Goal: Task Accomplishment & Management: Manage account settings

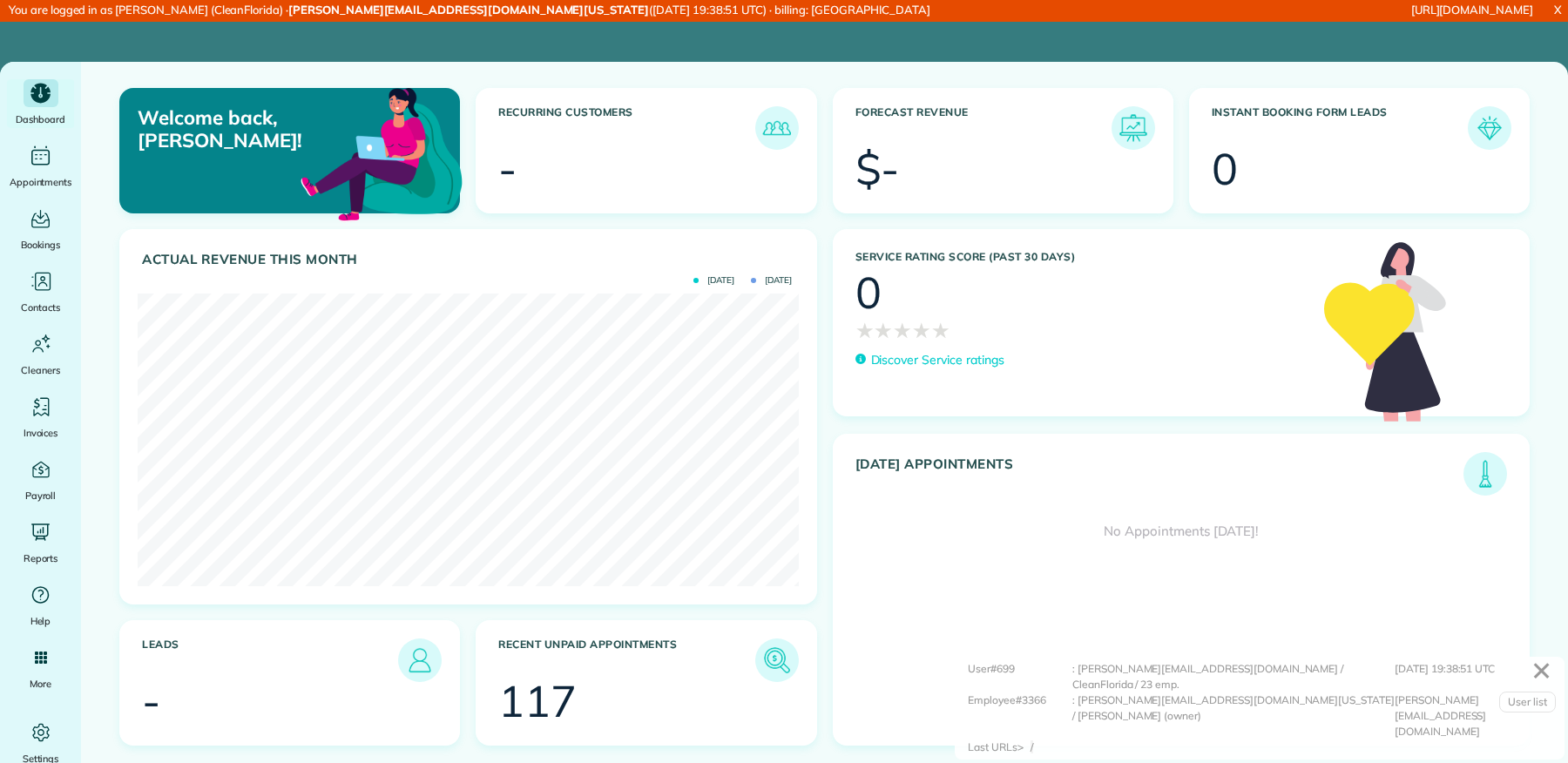
scroll to position [293, 661]
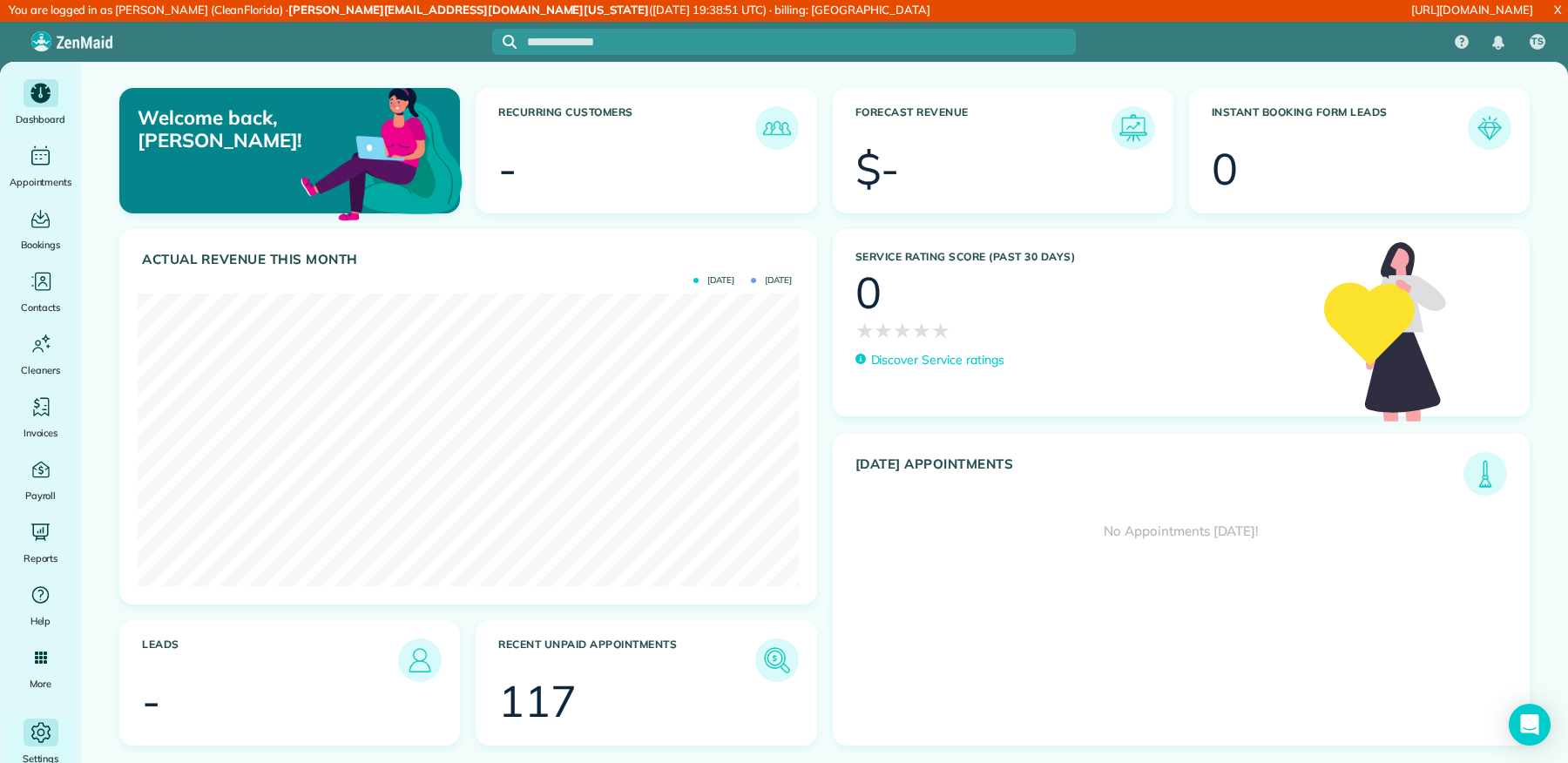
click at [45, 722] on icon "Main" at bounding box center [41, 732] width 26 height 26
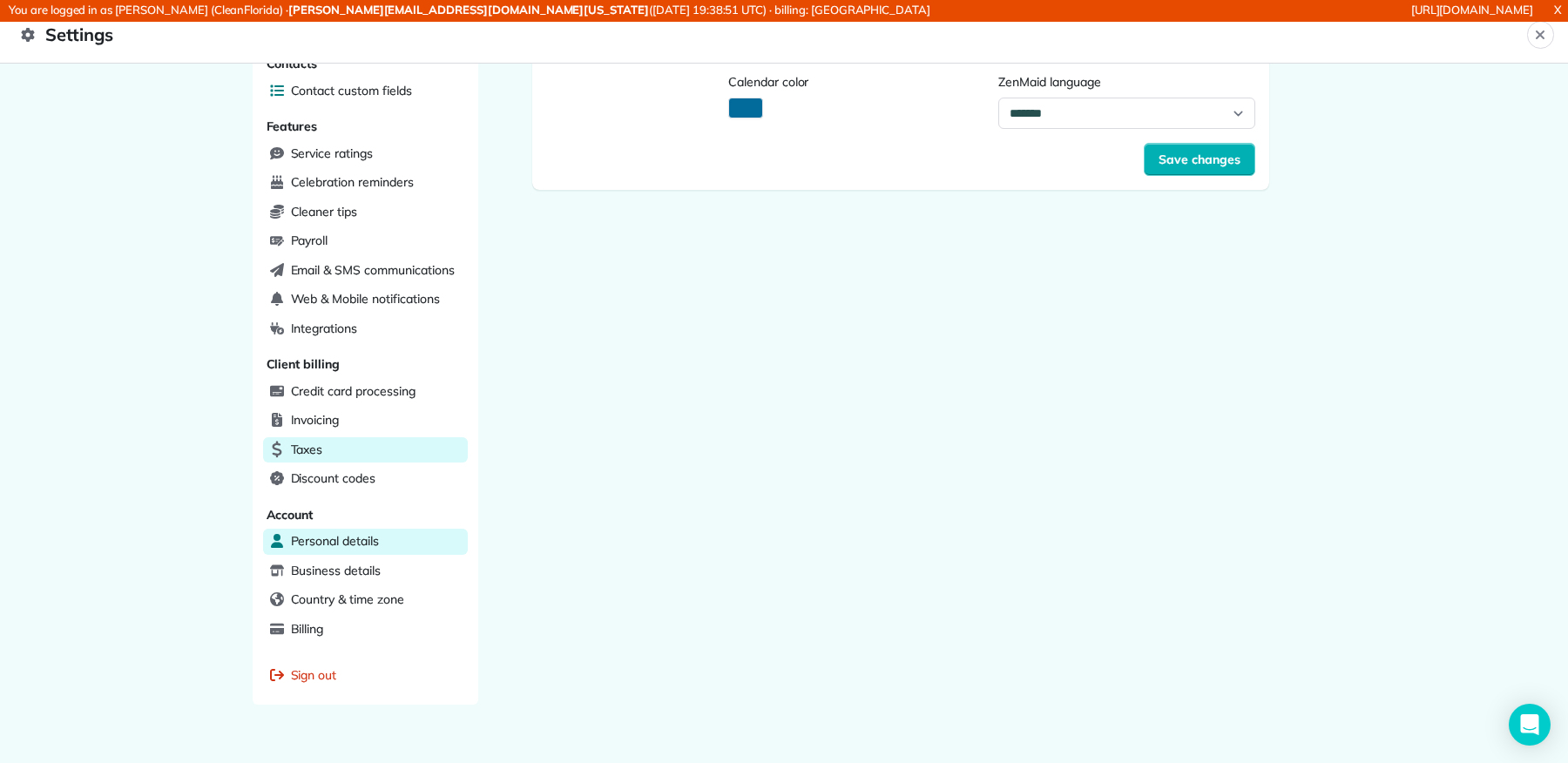
scroll to position [354, 0]
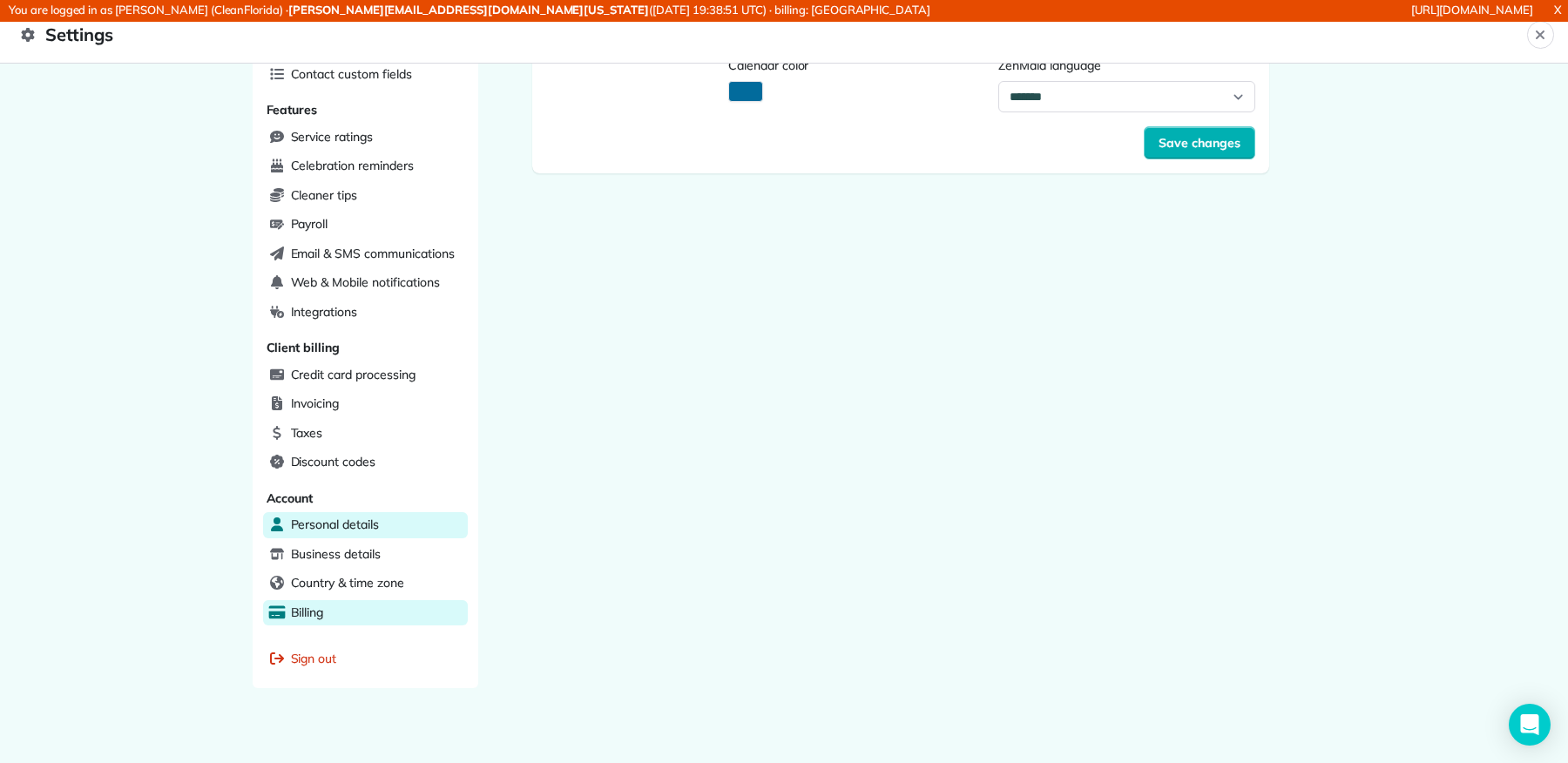
click at [318, 604] on span "Billing" at bounding box center [307, 612] width 33 height 18
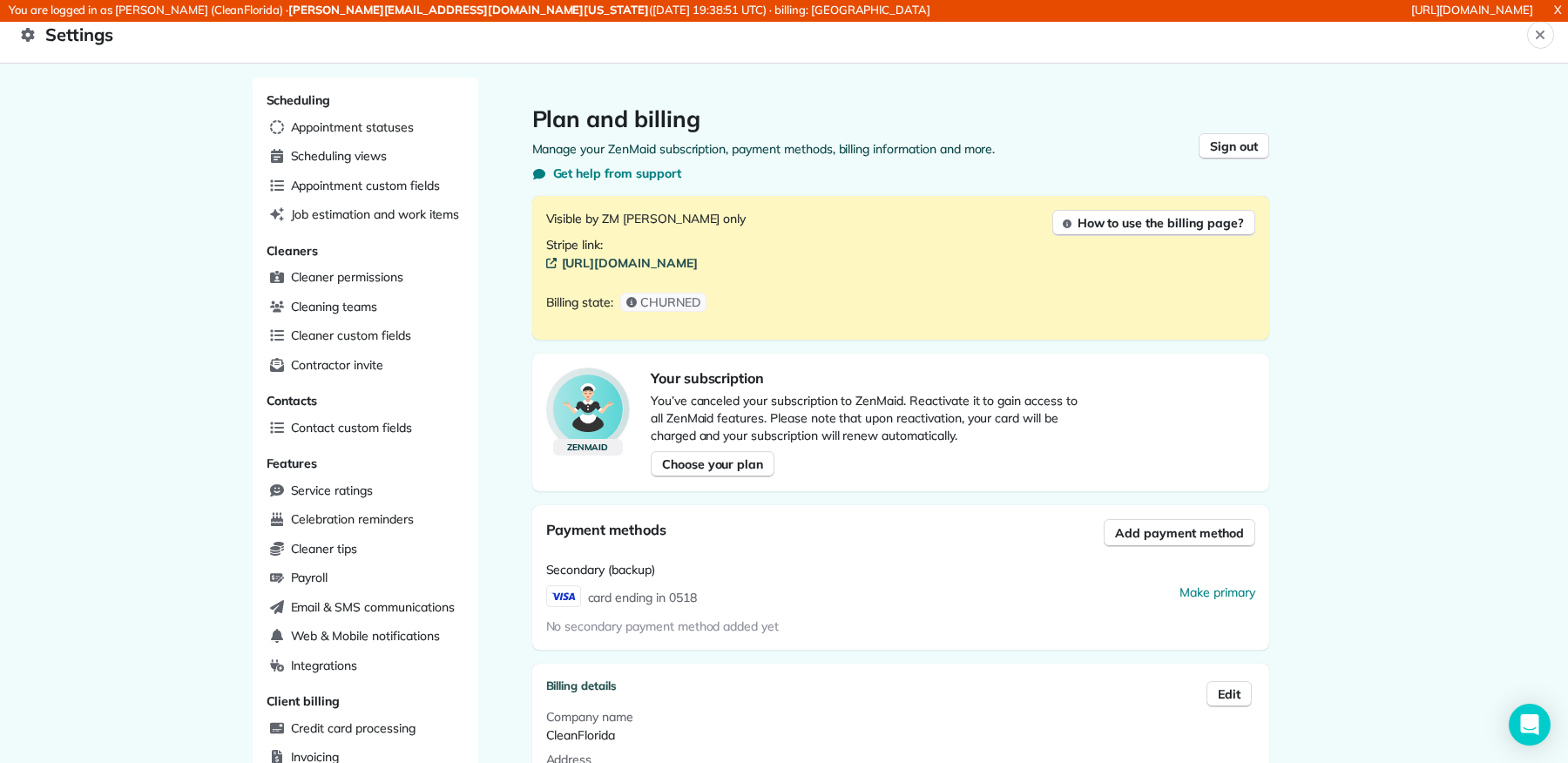
click at [649, 258] on link "[URL][DOMAIN_NAME]" at bounding box center [900, 263] width 709 height 18
click at [1538, 39] on icon "Close" at bounding box center [1540, 35] width 14 height 14
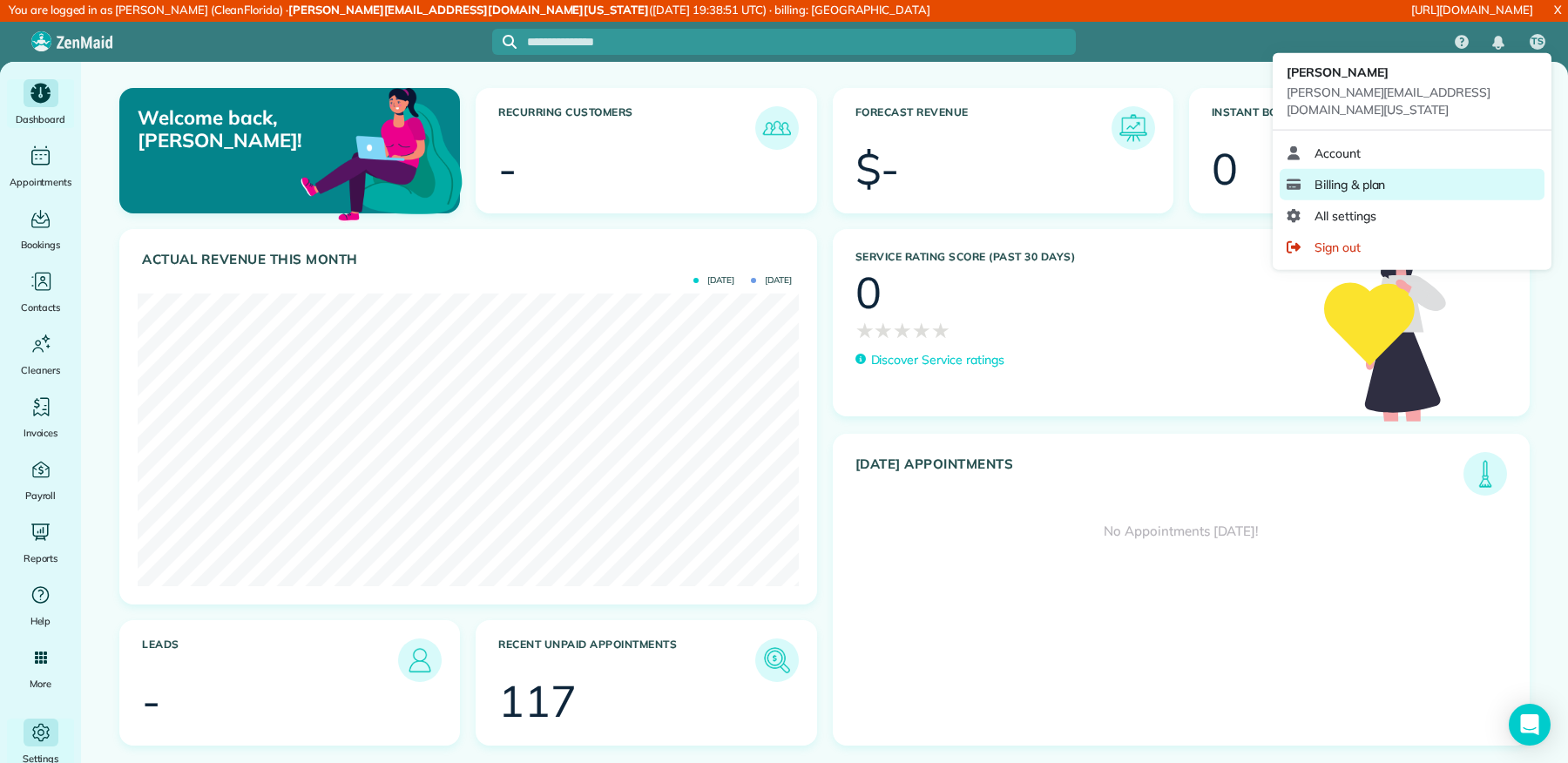
click at [1407, 168] on link "Billing & plan" at bounding box center [1411, 184] width 265 height 32
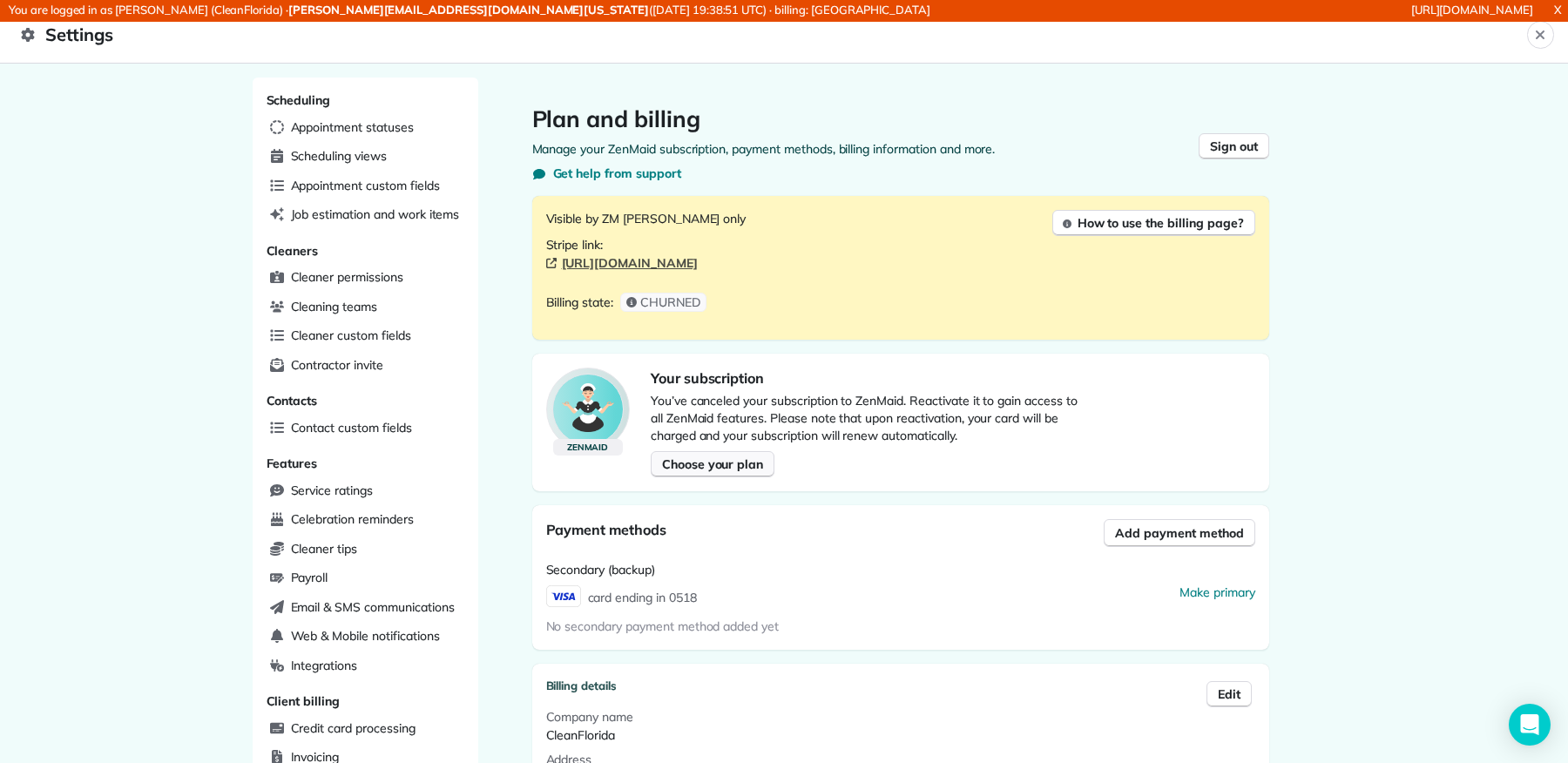
click at [703, 465] on span "Choose your plan" at bounding box center [712, 464] width 101 height 18
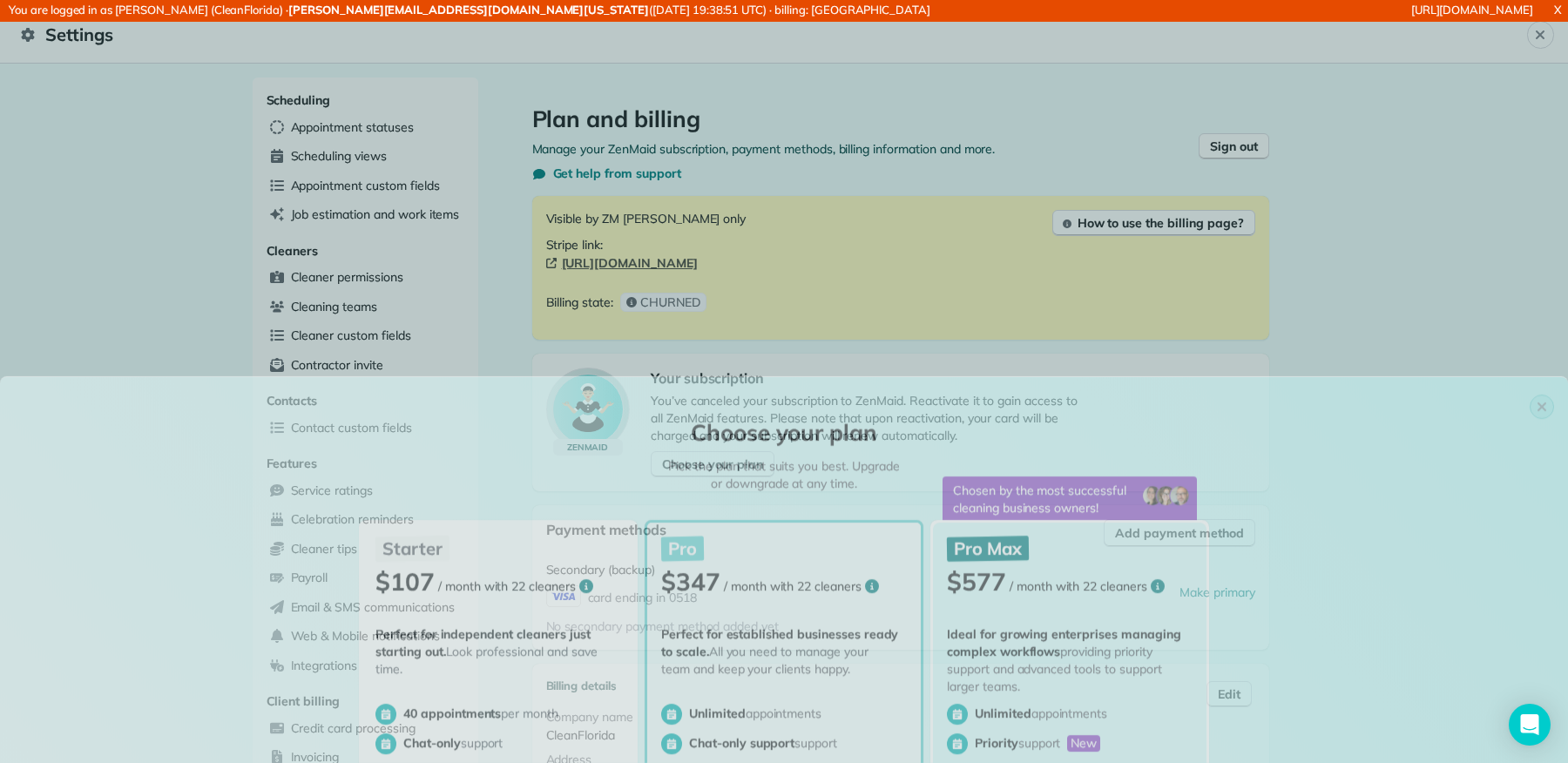
click at [1548, 40] on div "Choose your plan Pick the plan that suits you best. Upgrade or downgrade at any…" at bounding box center [784, 88] width 1568 height 129
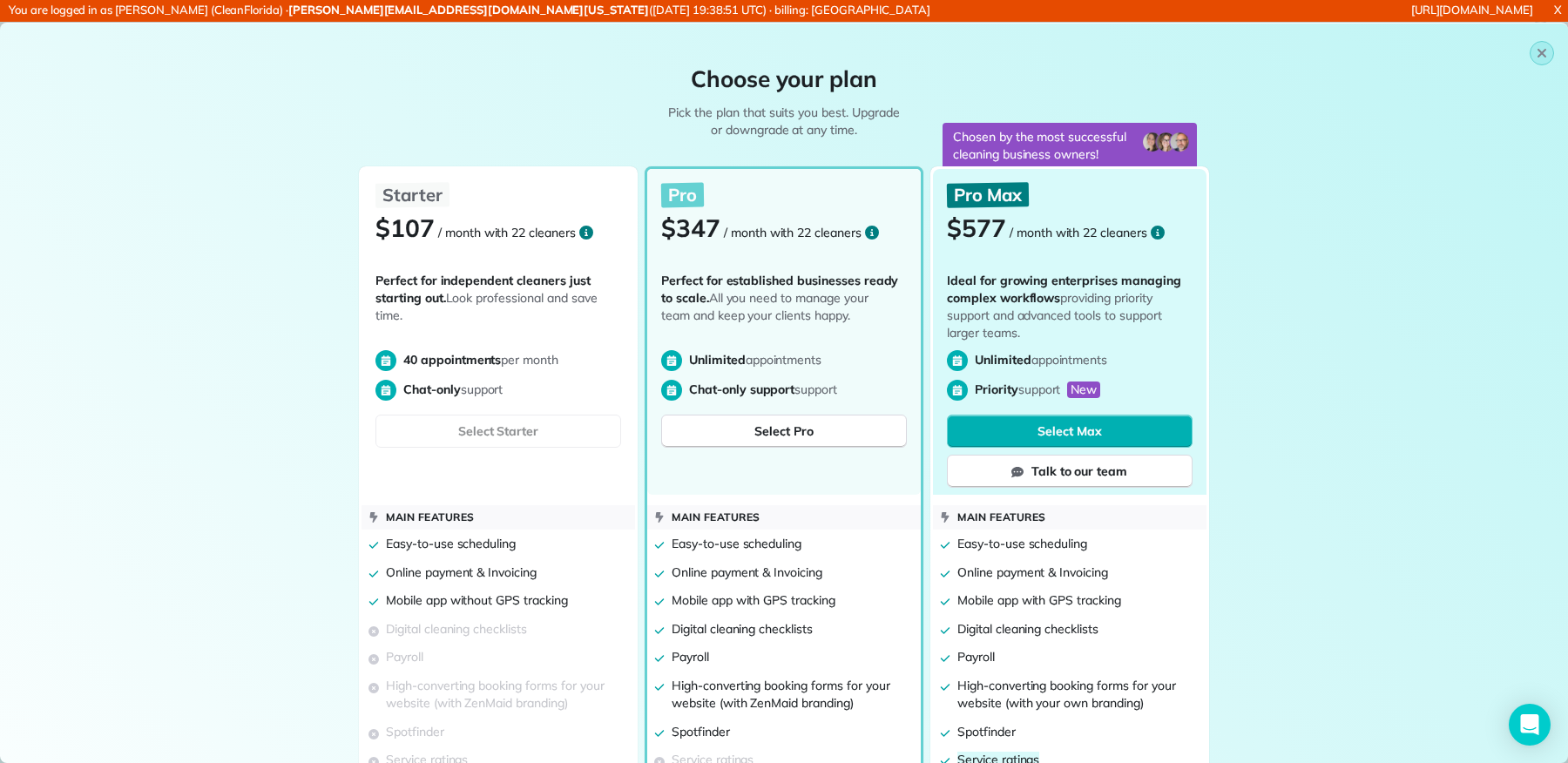
click at [1544, 44] on button "button" at bounding box center [1542, 53] width 25 height 25
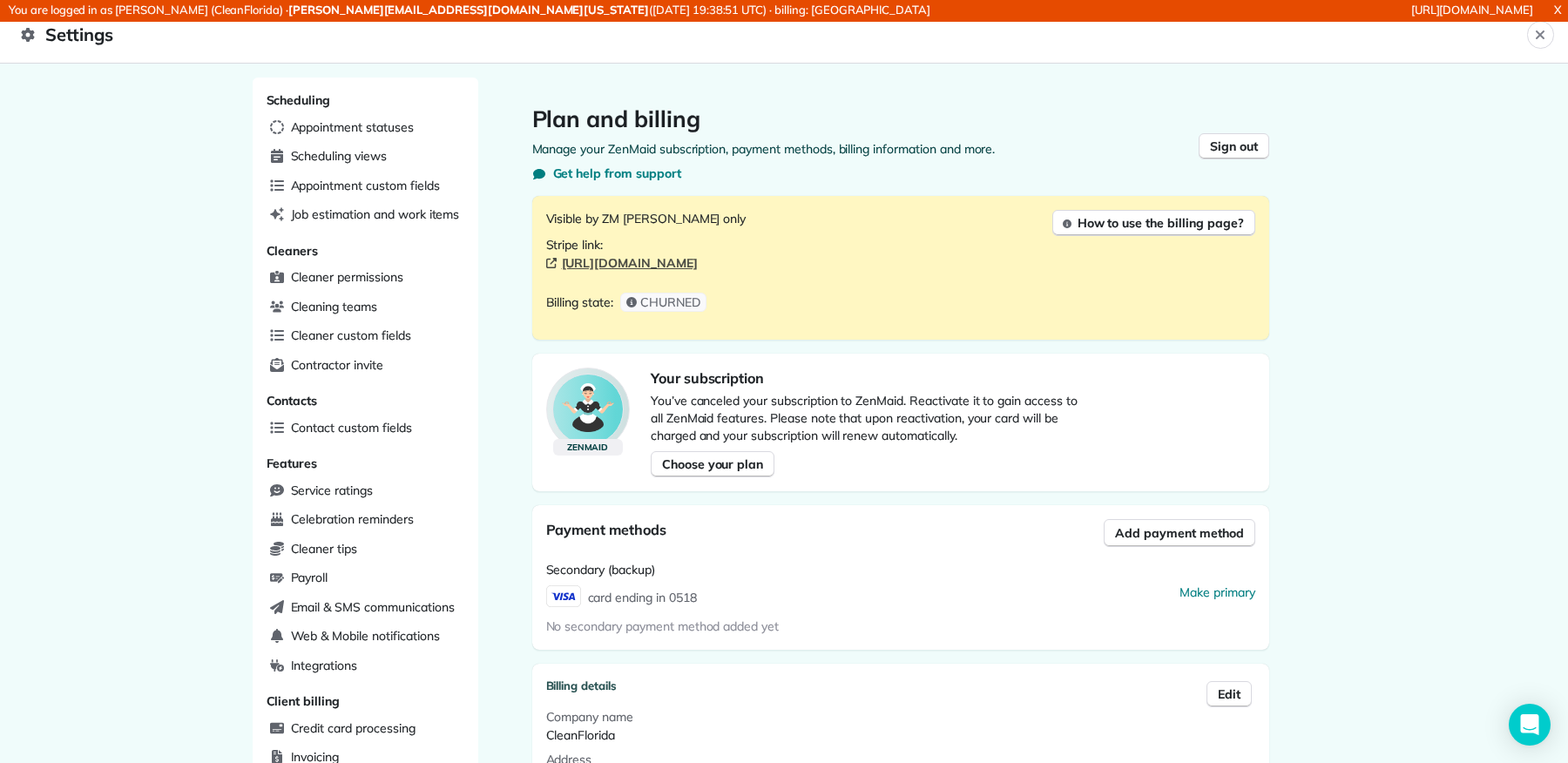
click at [286, 243] on span "Cleaners" at bounding box center [293, 251] width 53 height 16
click at [1538, 49] on header "Settings Close" at bounding box center [784, 35] width 1568 height 57
click at [1539, 46] on button "Close" at bounding box center [1540, 35] width 27 height 28
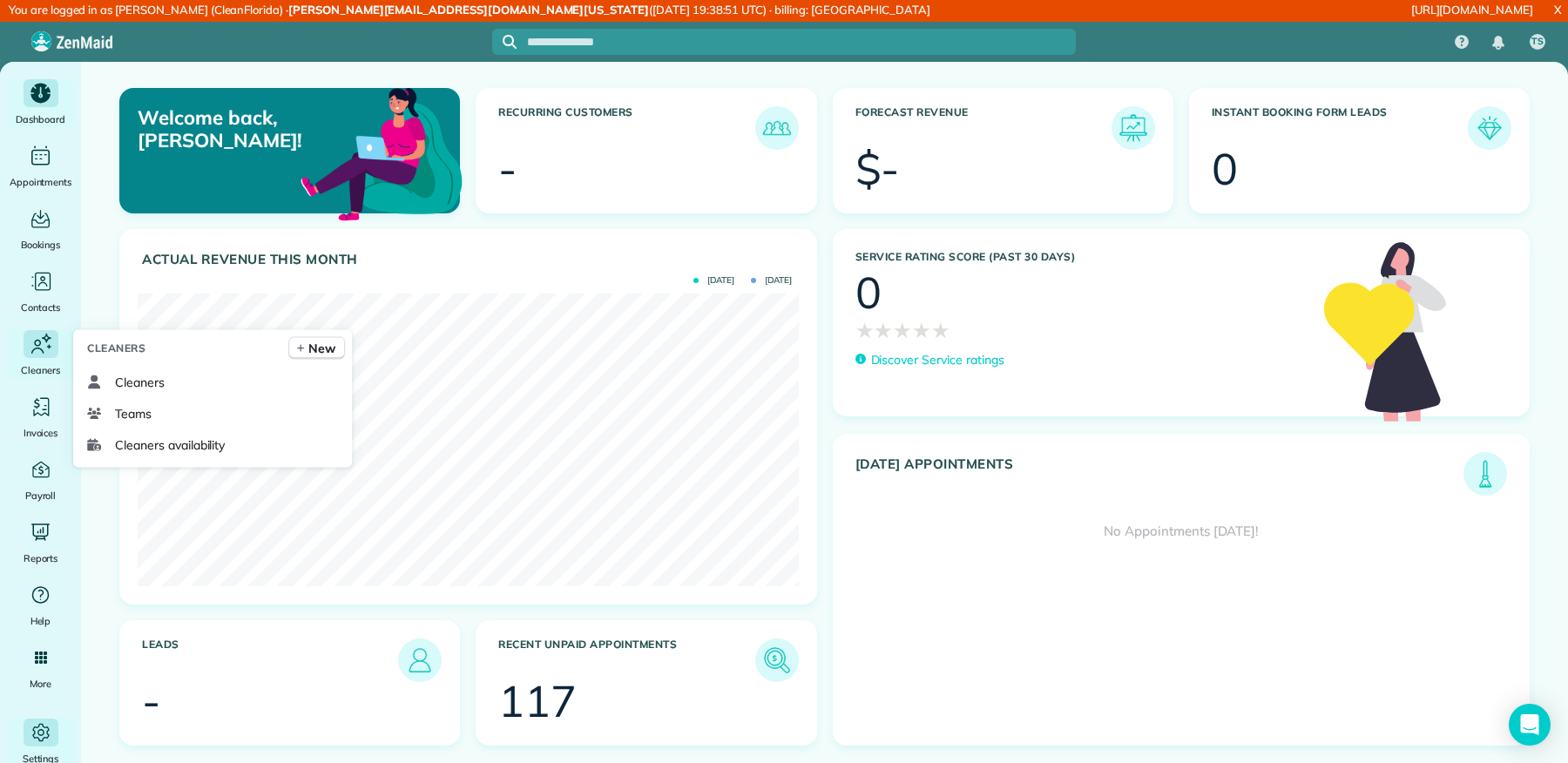
click at [52, 364] on span "Cleaners" at bounding box center [40, 371] width 39 height 18
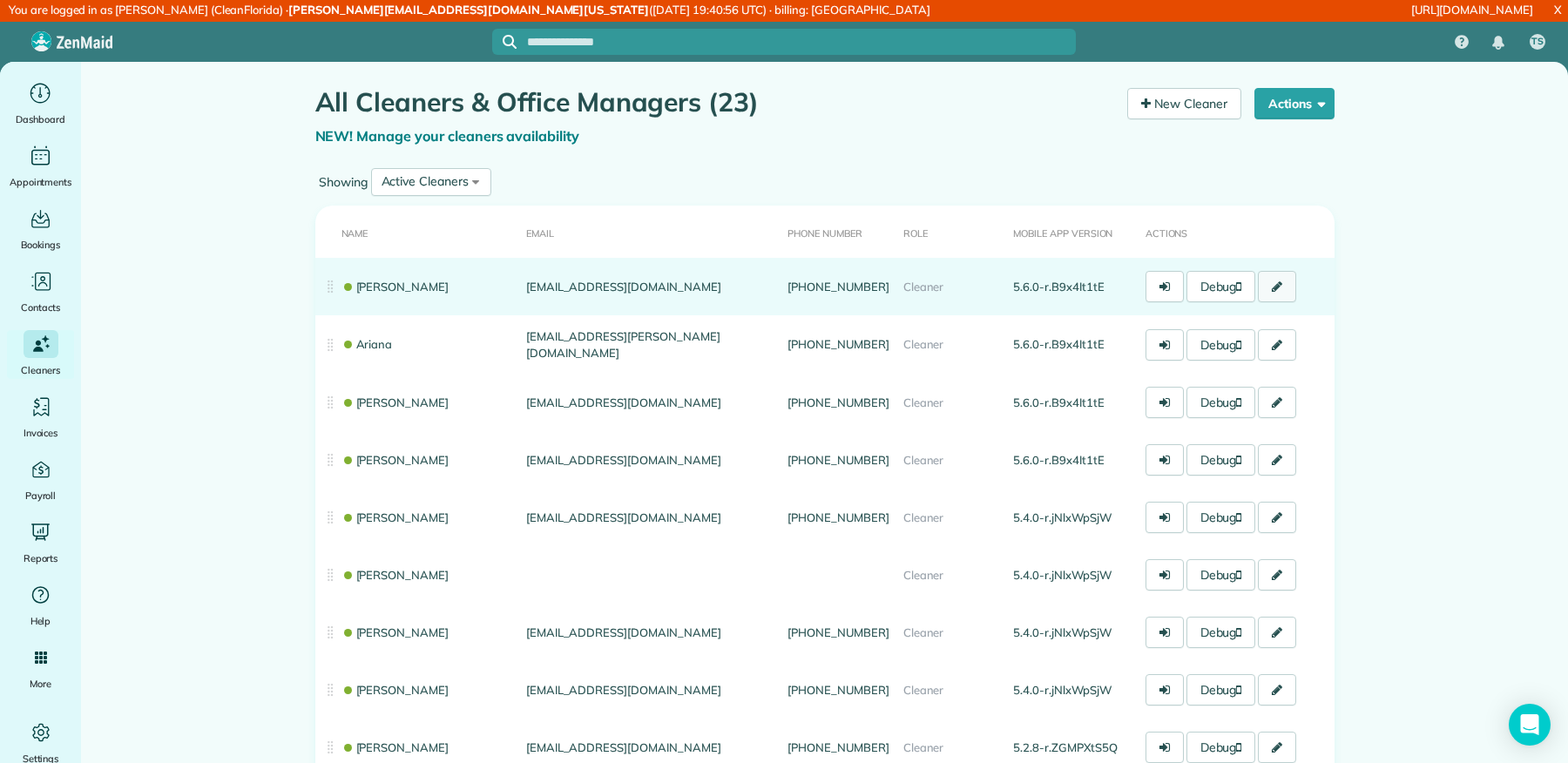
click at [1282, 288] on icon at bounding box center [1277, 286] width 11 height 12
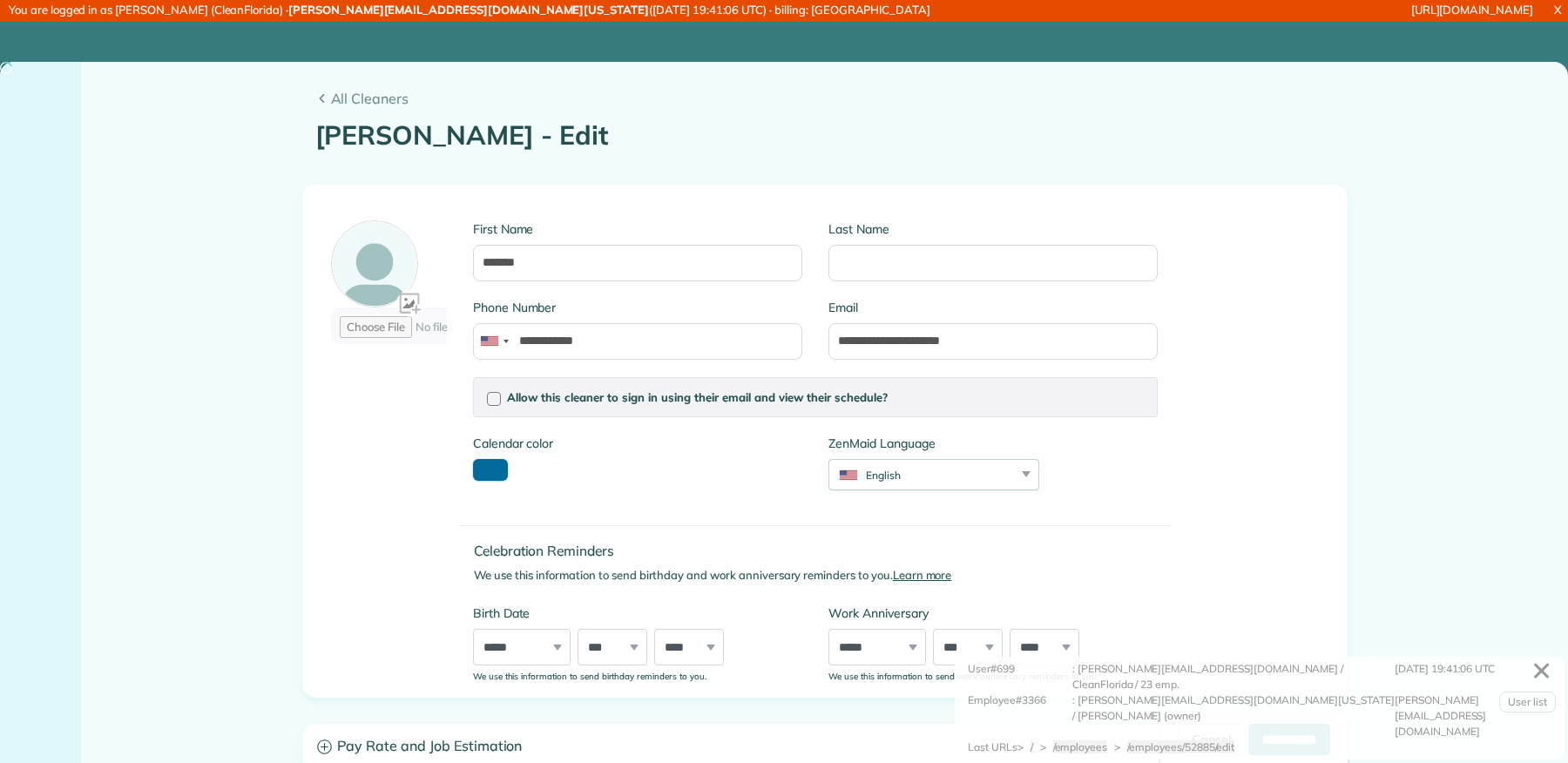
type input "**********"
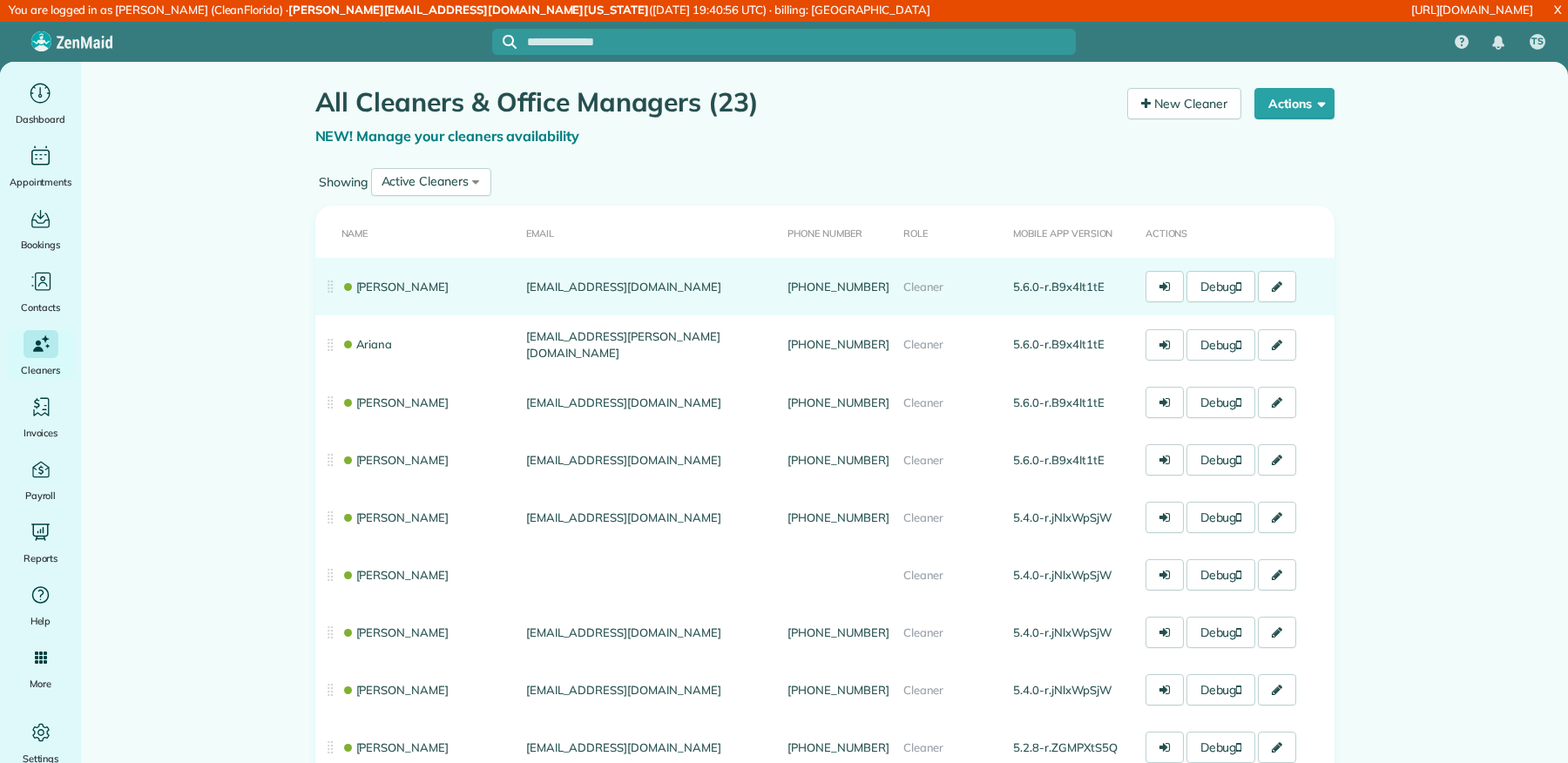
click at [565, 282] on td "[EMAIL_ADDRESS][DOMAIN_NAME]" at bounding box center [650, 286] width 261 height 58
click at [370, 281] on link "[PERSON_NAME]" at bounding box center [395, 286] width 108 height 14
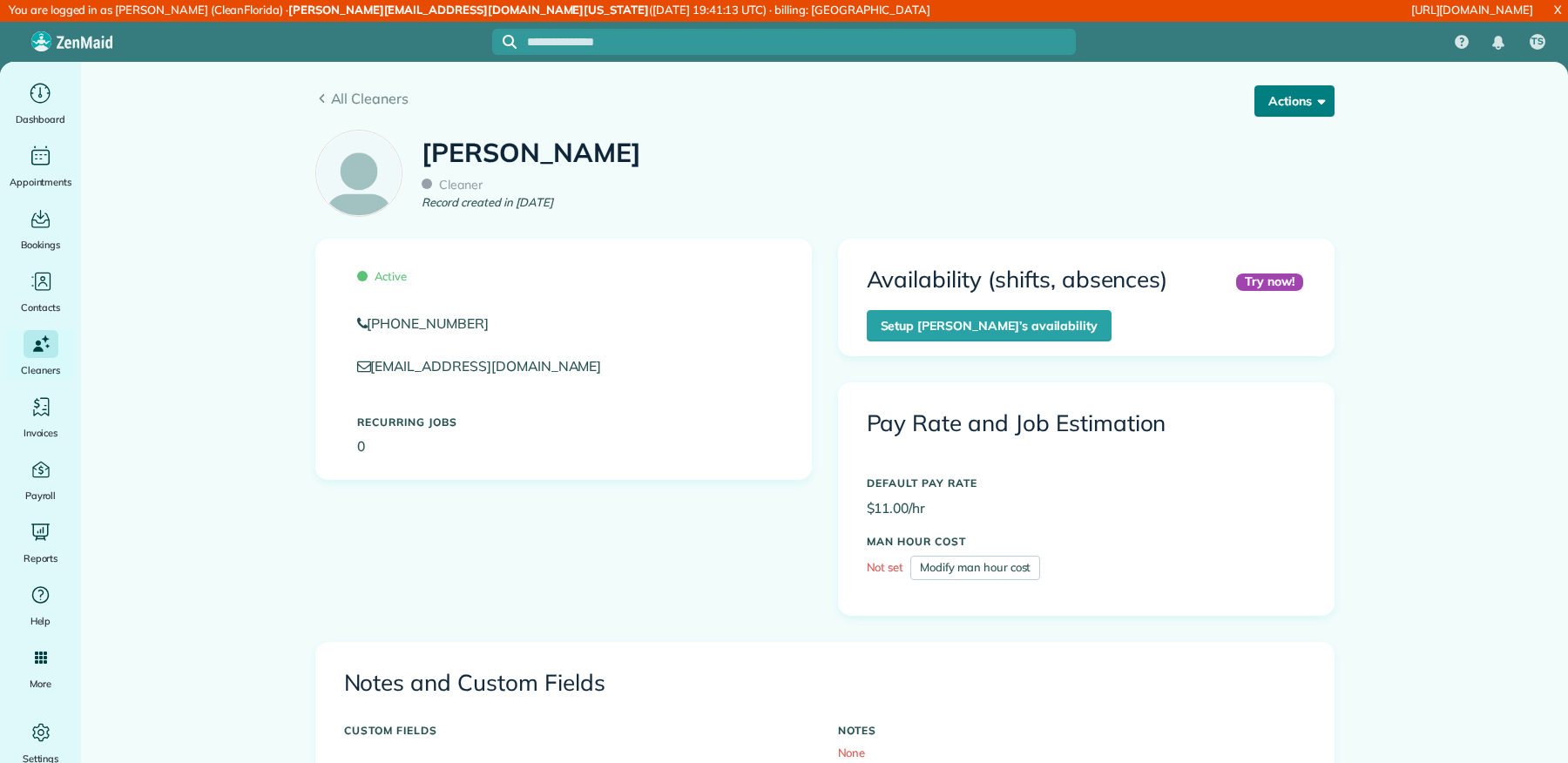
click at [1301, 102] on button "Actions" at bounding box center [1294, 101] width 80 height 32
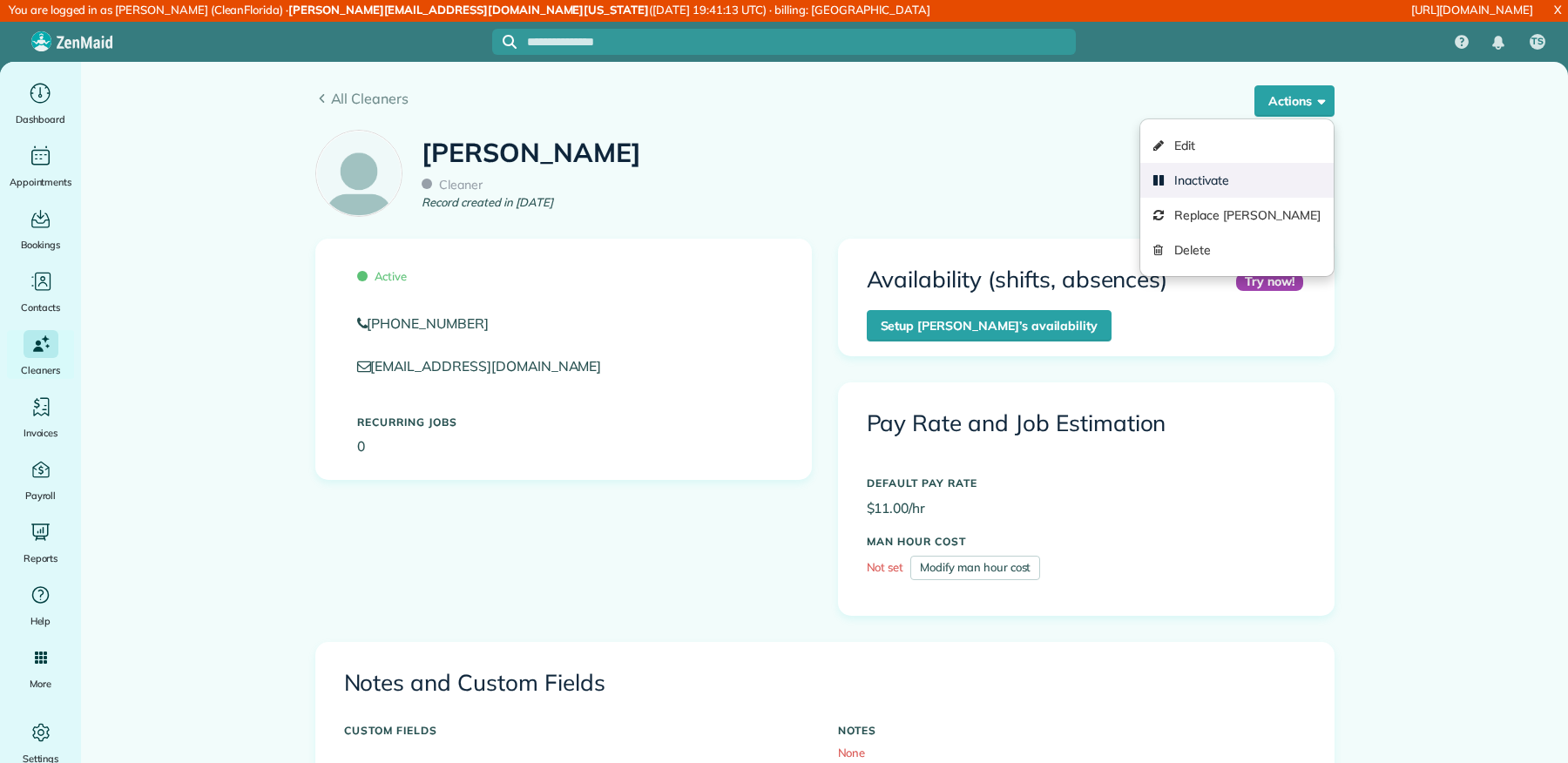
click at [1252, 180] on link "Inactivate" at bounding box center [1236, 180] width 193 height 35
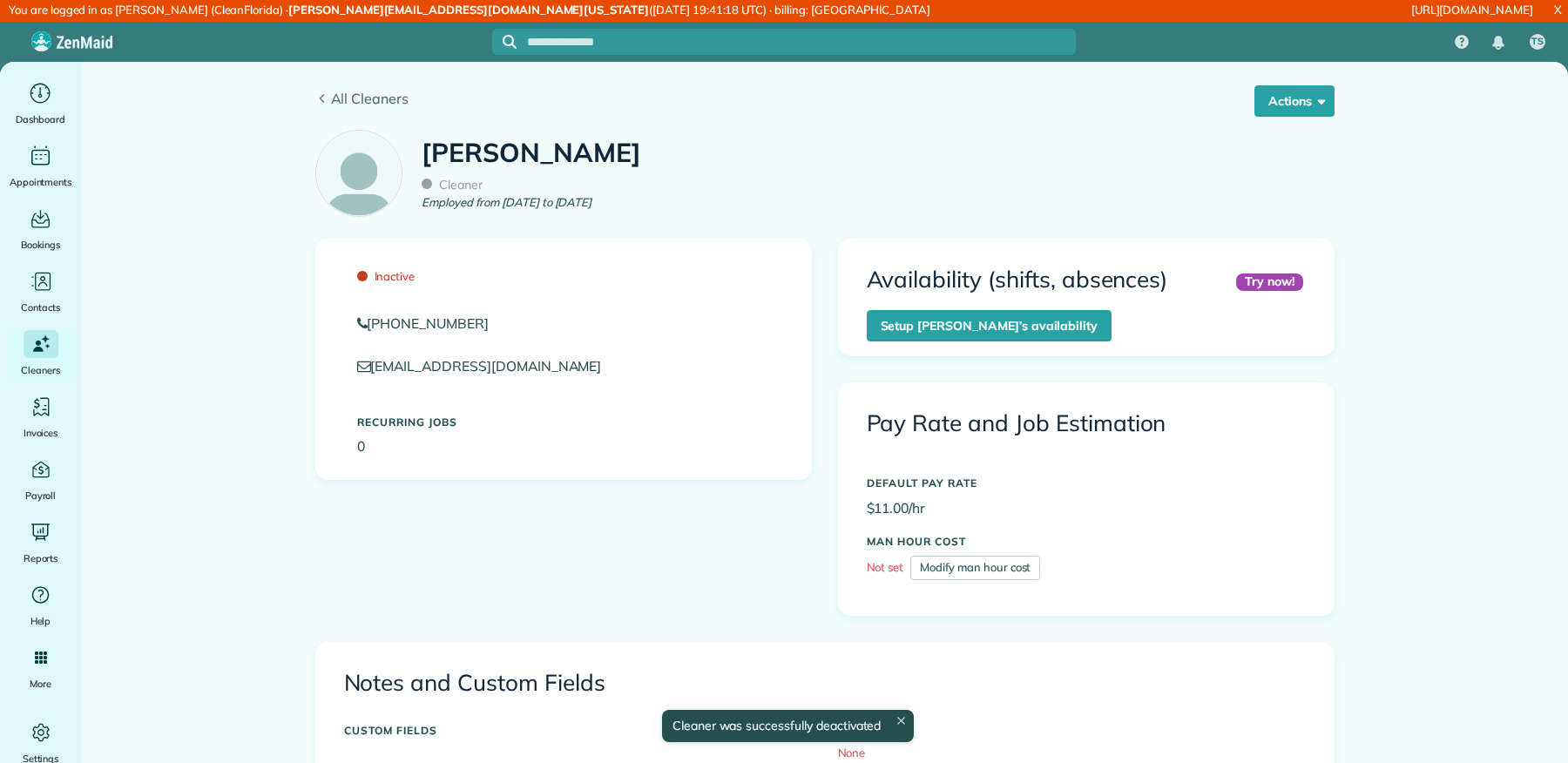
click at [377, 92] on span "All Cleaners" at bounding box center [832, 98] width 1003 height 21
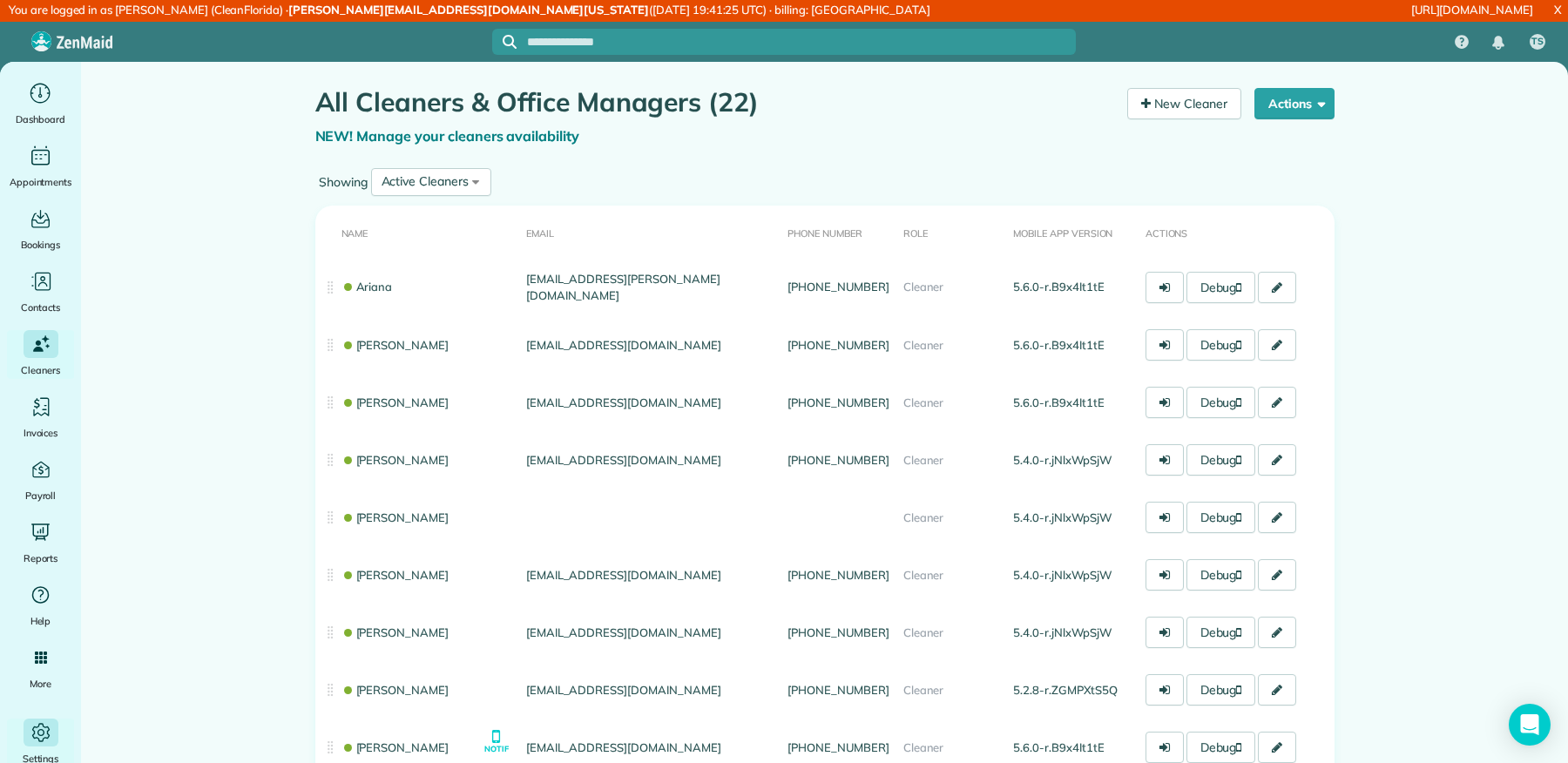
click at [38, 735] on icon "Main" at bounding box center [40, 731] width 24 height 24
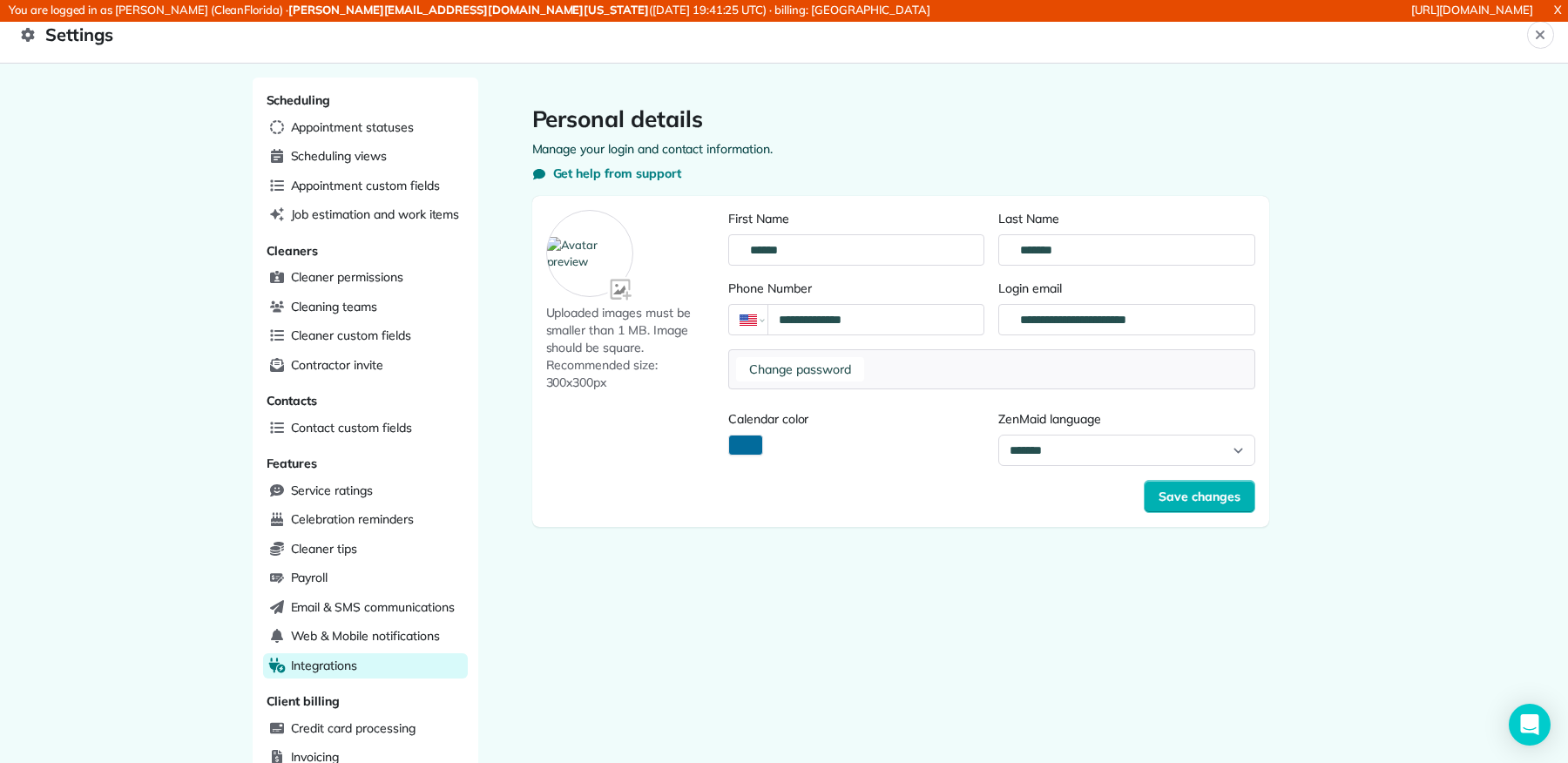
scroll to position [354, 0]
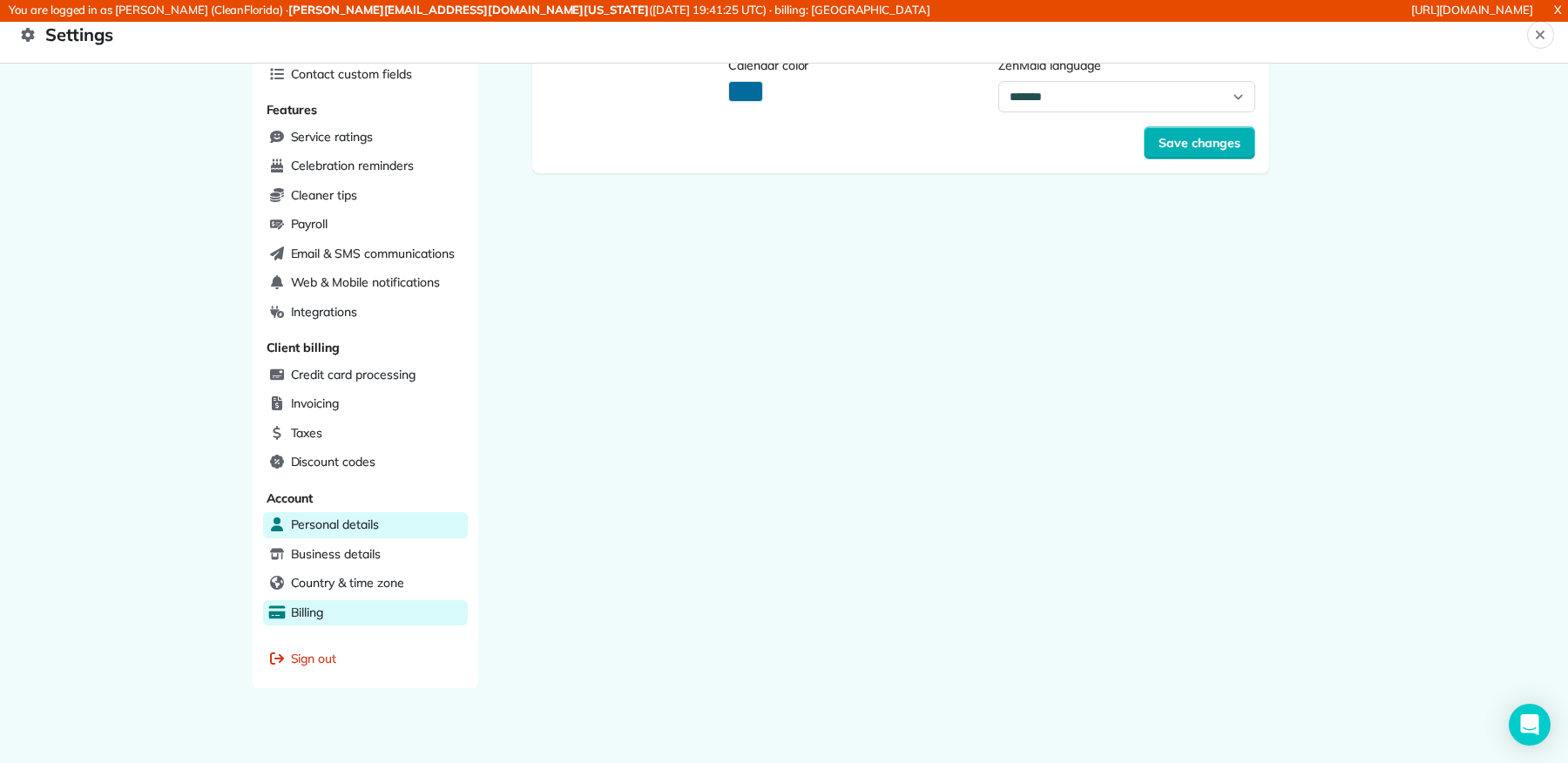
click at [337, 602] on div "Billing" at bounding box center [365, 613] width 205 height 26
